Goal: Navigation & Orientation: Find specific page/section

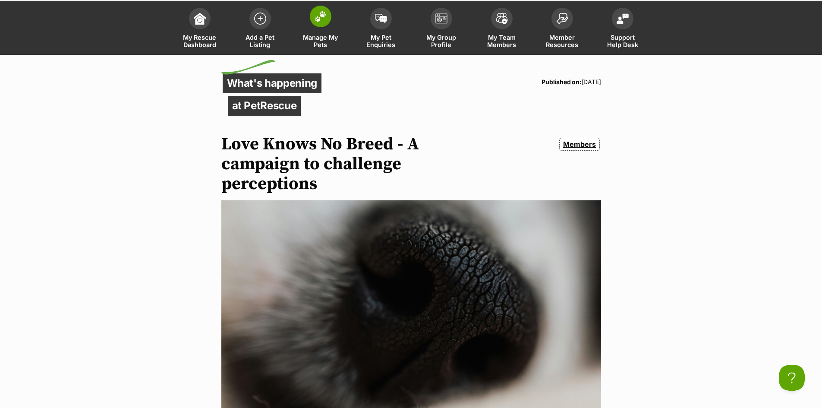
click at [325, 31] on link "Manage My Pets" at bounding box center [320, 28] width 60 height 51
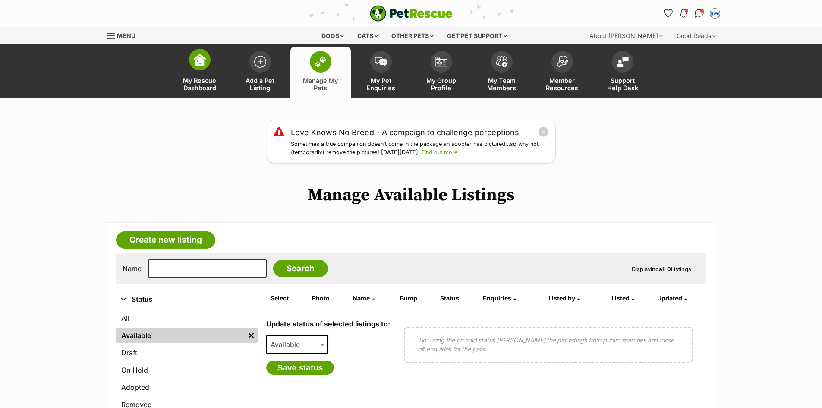
click at [214, 66] on link "My Rescue Dashboard" at bounding box center [200, 72] width 60 height 51
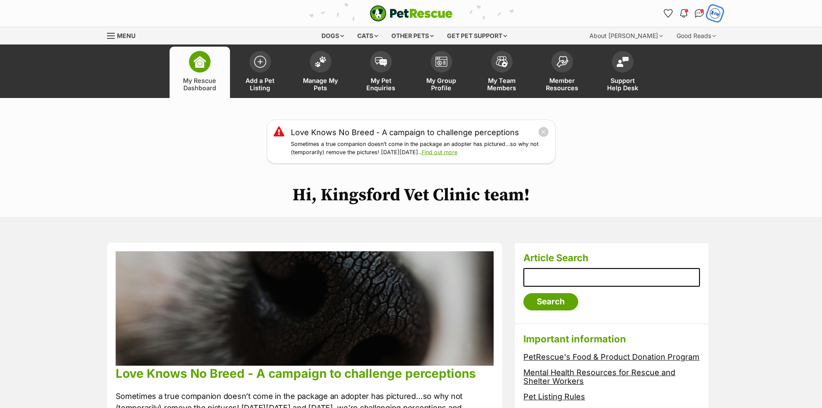
click at [721, 16] on button "My account" at bounding box center [715, 13] width 18 height 18
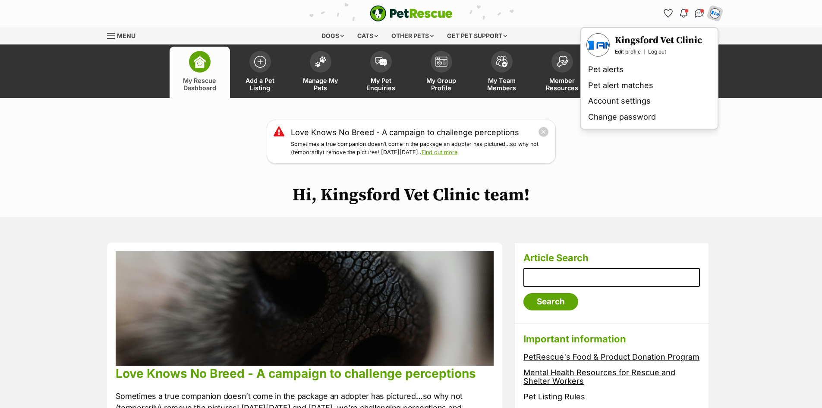
click at [764, 148] on div "Love Knows No Breed - A campaign to challenge perceptions Sometimes a true comp…" at bounding box center [411, 142] width 822 height 44
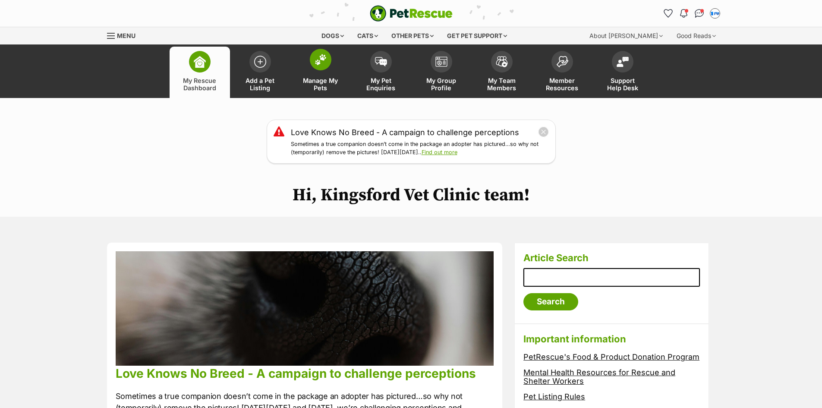
click at [313, 60] on span at bounding box center [321, 60] width 22 height 22
